Goal: Find specific page/section: Find specific page/section

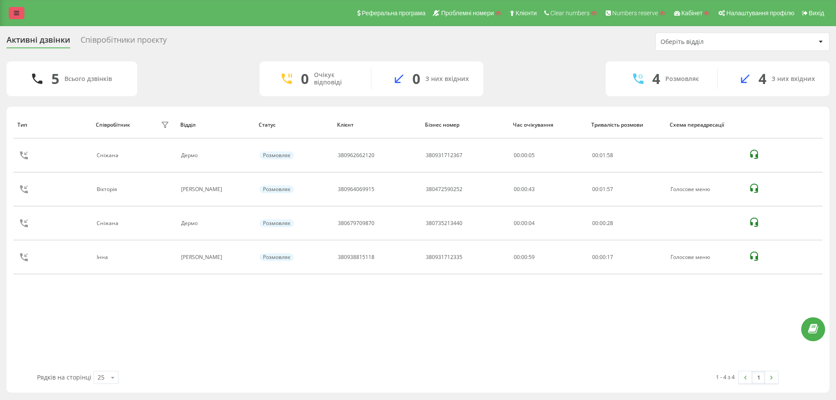
click at [16, 9] on link at bounding box center [17, 13] width 16 height 12
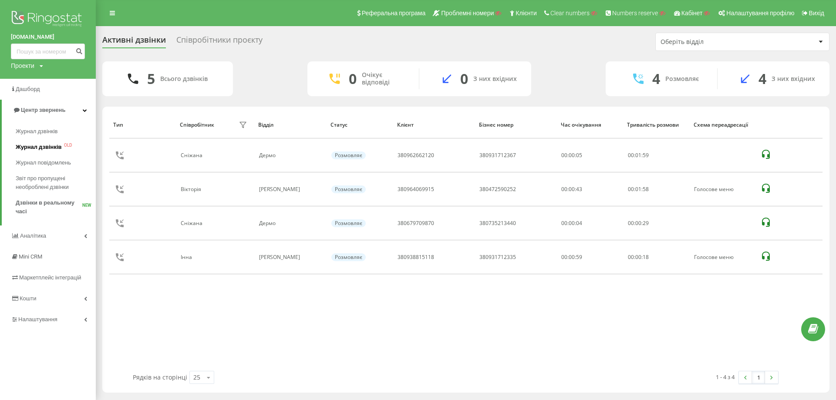
click at [42, 142] on link "Журнал дзвінків OLD" at bounding box center [56, 147] width 80 height 16
click at [57, 150] on span "Журнал дзвінків" at bounding box center [39, 147] width 46 height 9
click at [36, 148] on span "Журнал дзвінків" at bounding box center [39, 147] width 46 height 9
click at [35, 134] on span "Журнал дзвінків" at bounding box center [39, 131] width 46 height 9
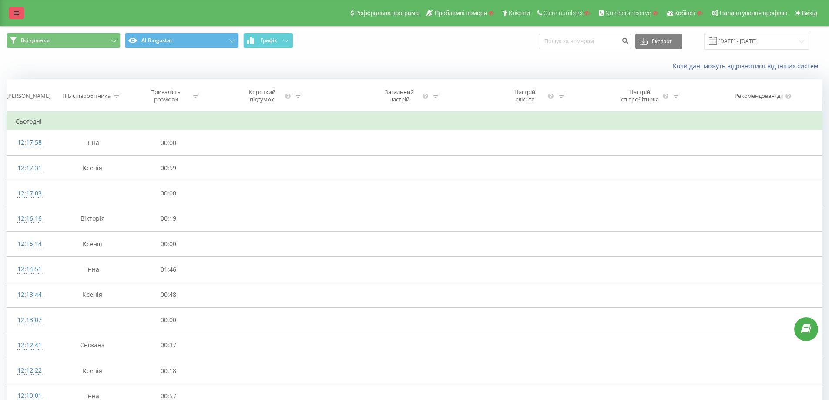
click at [20, 13] on link at bounding box center [17, 13] width 16 height 12
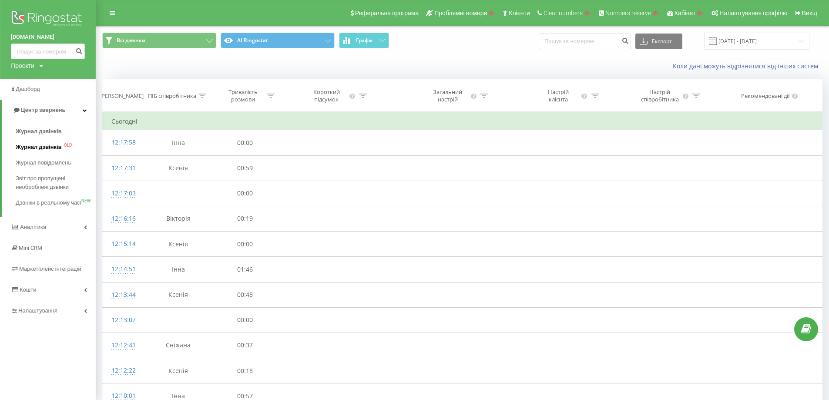
click at [51, 148] on span "Журнал дзвінків" at bounding box center [39, 147] width 46 height 9
